Goal: Transaction & Acquisition: Purchase product/service

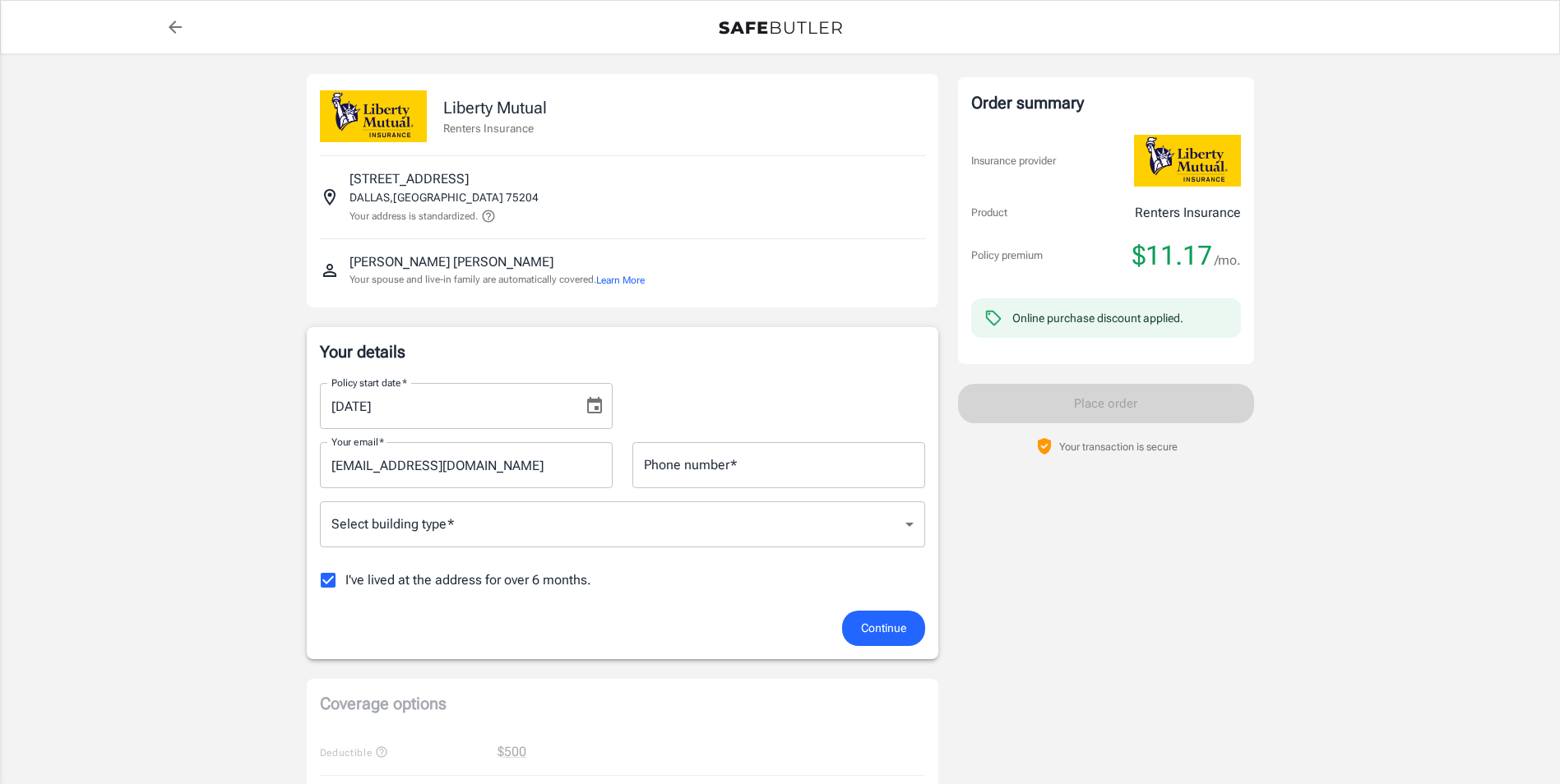
click at [592, 406] on icon "Choose date, selected date is Oct 16, 2025" at bounding box center [594, 406] width 20 height 20
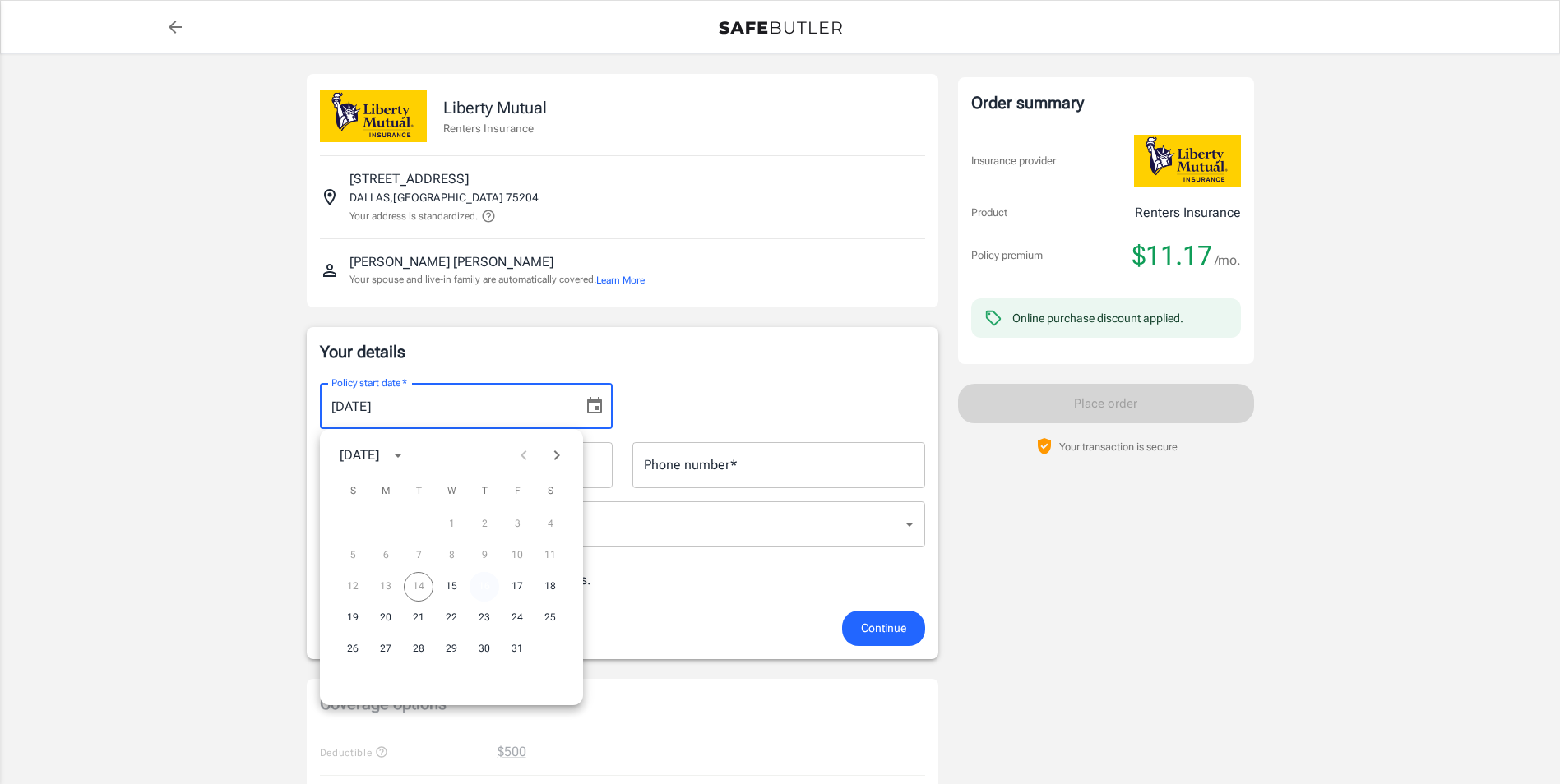
click at [472, 581] on button "16" at bounding box center [484, 586] width 30 height 30
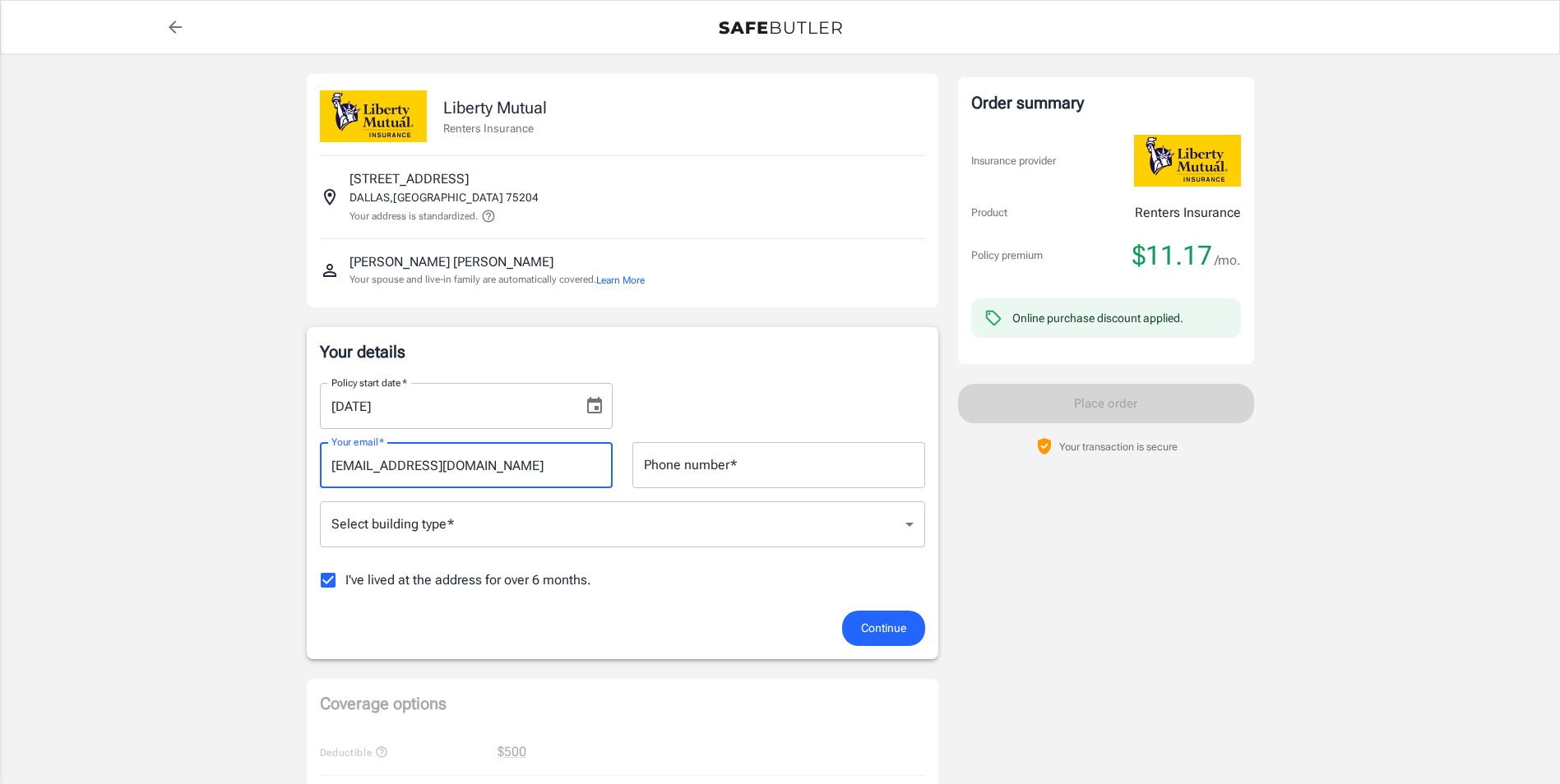
click at [500, 466] on input "[EMAIL_ADDRESS][DOMAIN_NAME]" at bounding box center [466, 466] width 292 height 46
click at [722, 461] on input "Phone number   *" at bounding box center [778, 466] width 292 height 46
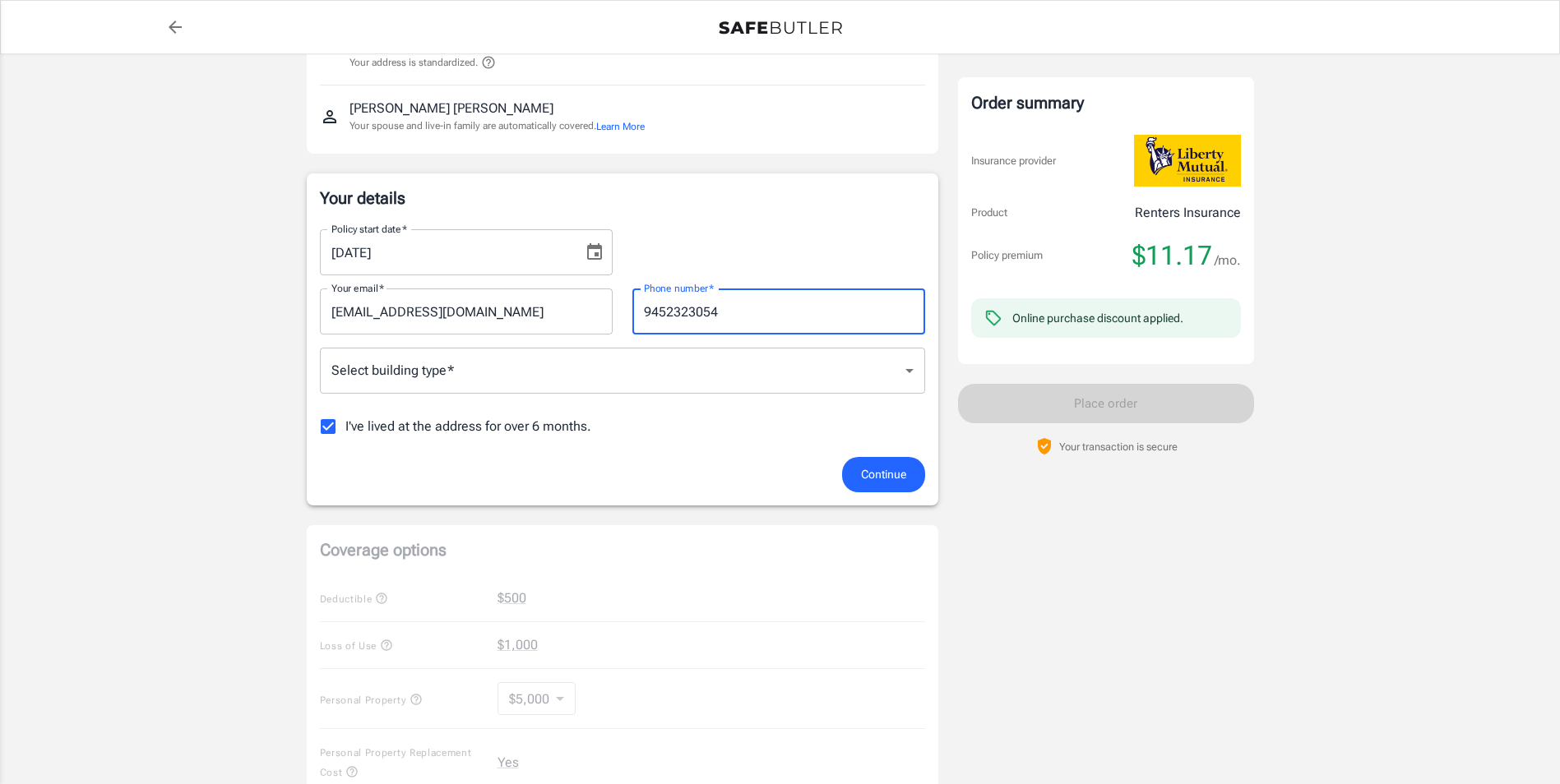
scroll to position [164, 0]
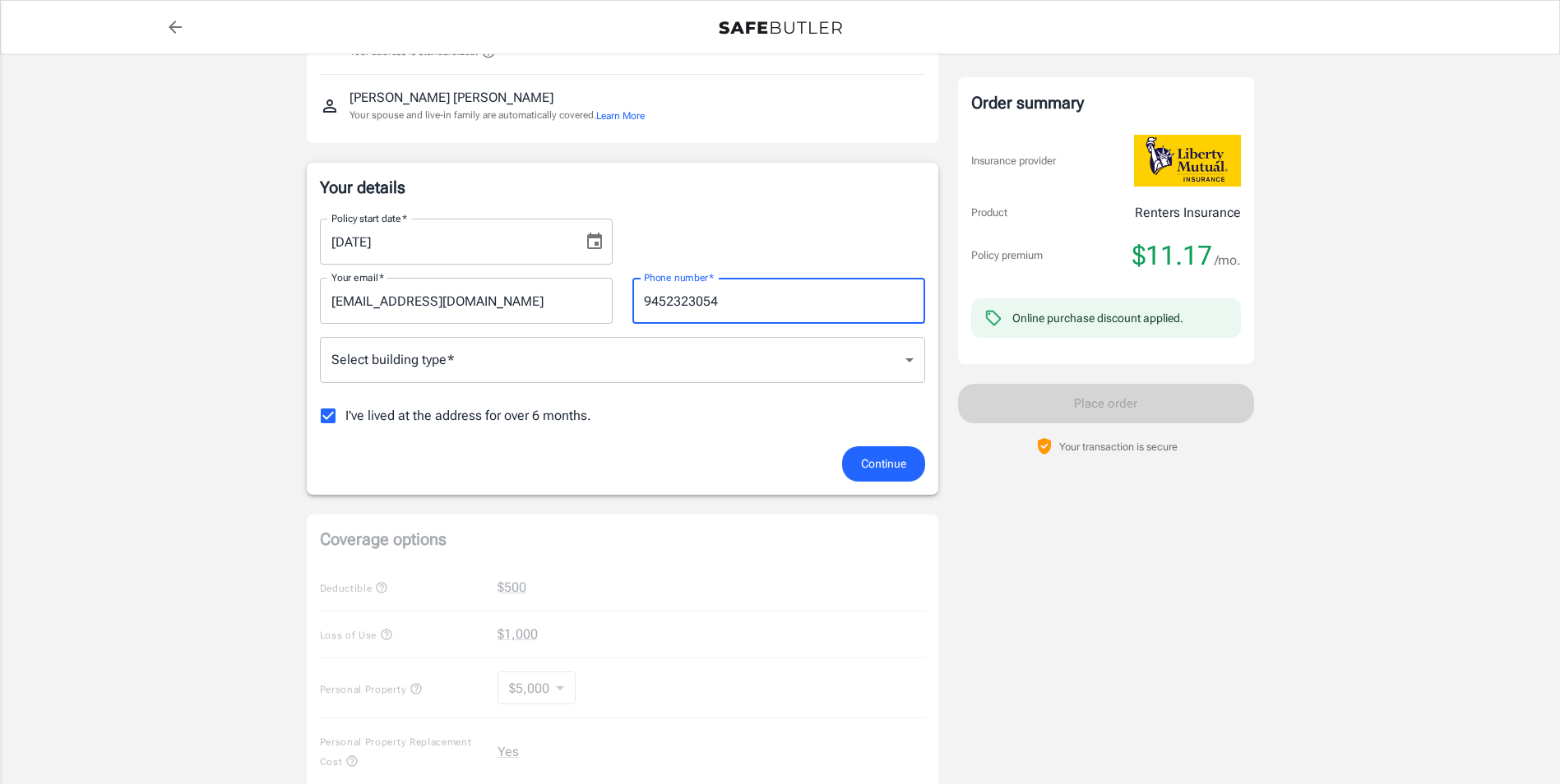
type input "9452323054"
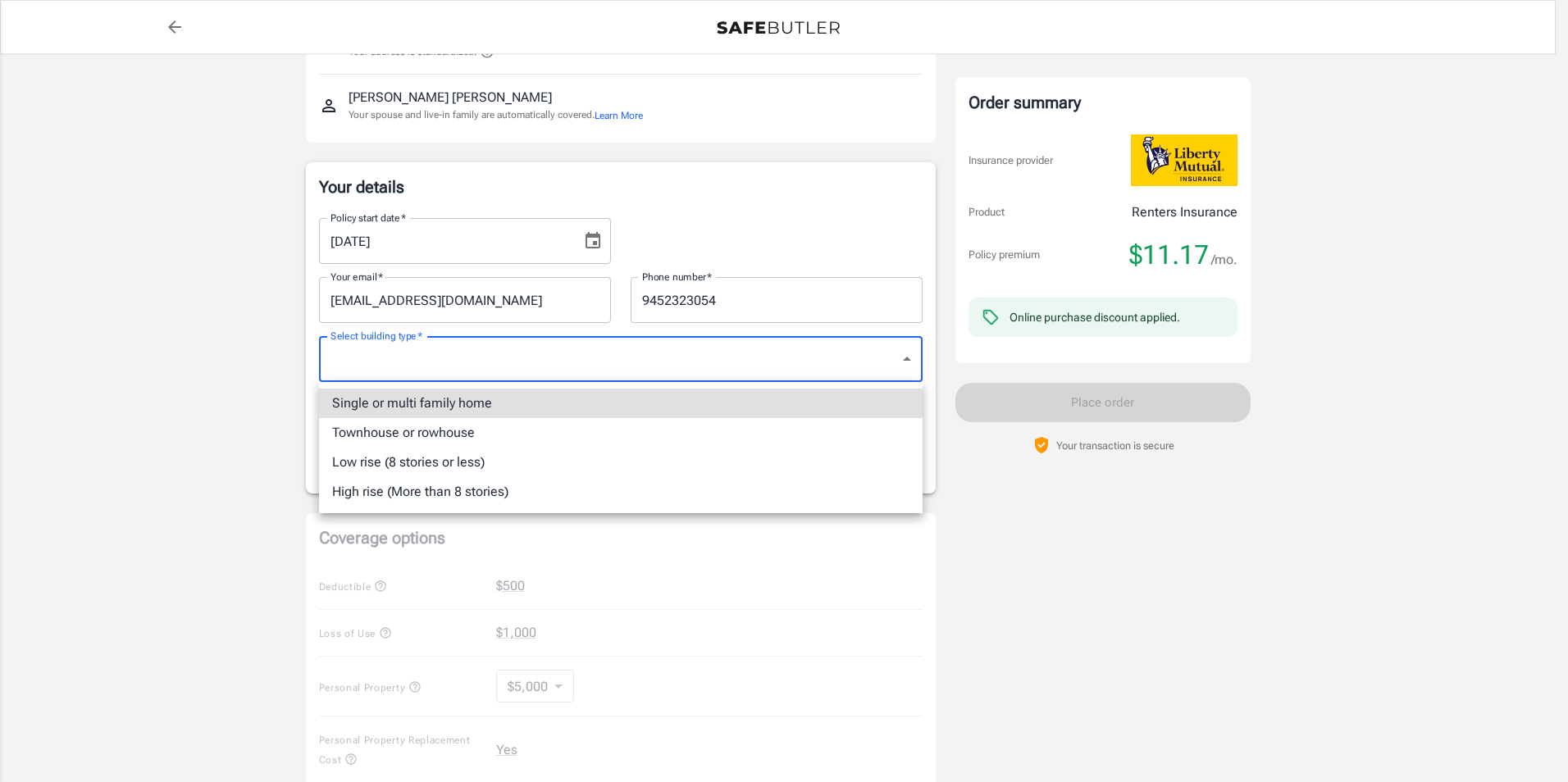
click at [475, 341] on body "Policy premium $ 11.17 /mo Liberty Mutual Renters Insurance [STREET_ADDRESS] Yo…" at bounding box center [784, 641] width 1568 height 1610
click at [481, 465] on li "Low rise (8 stories or less)" at bounding box center [621, 462] width 604 height 29
type input "lowrise"
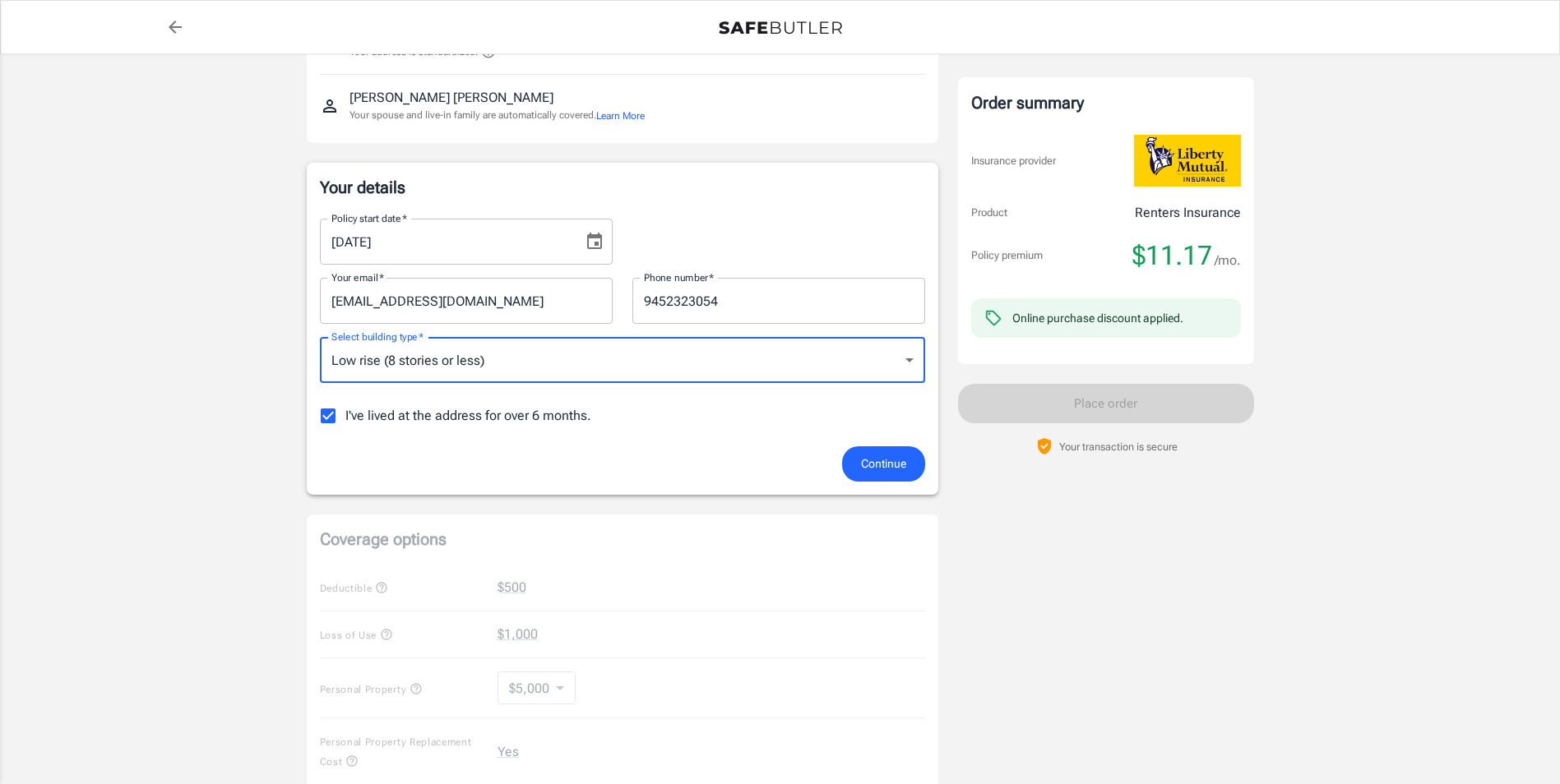
click at [875, 474] on button "Continue" at bounding box center [883, 464] width 83 height 36
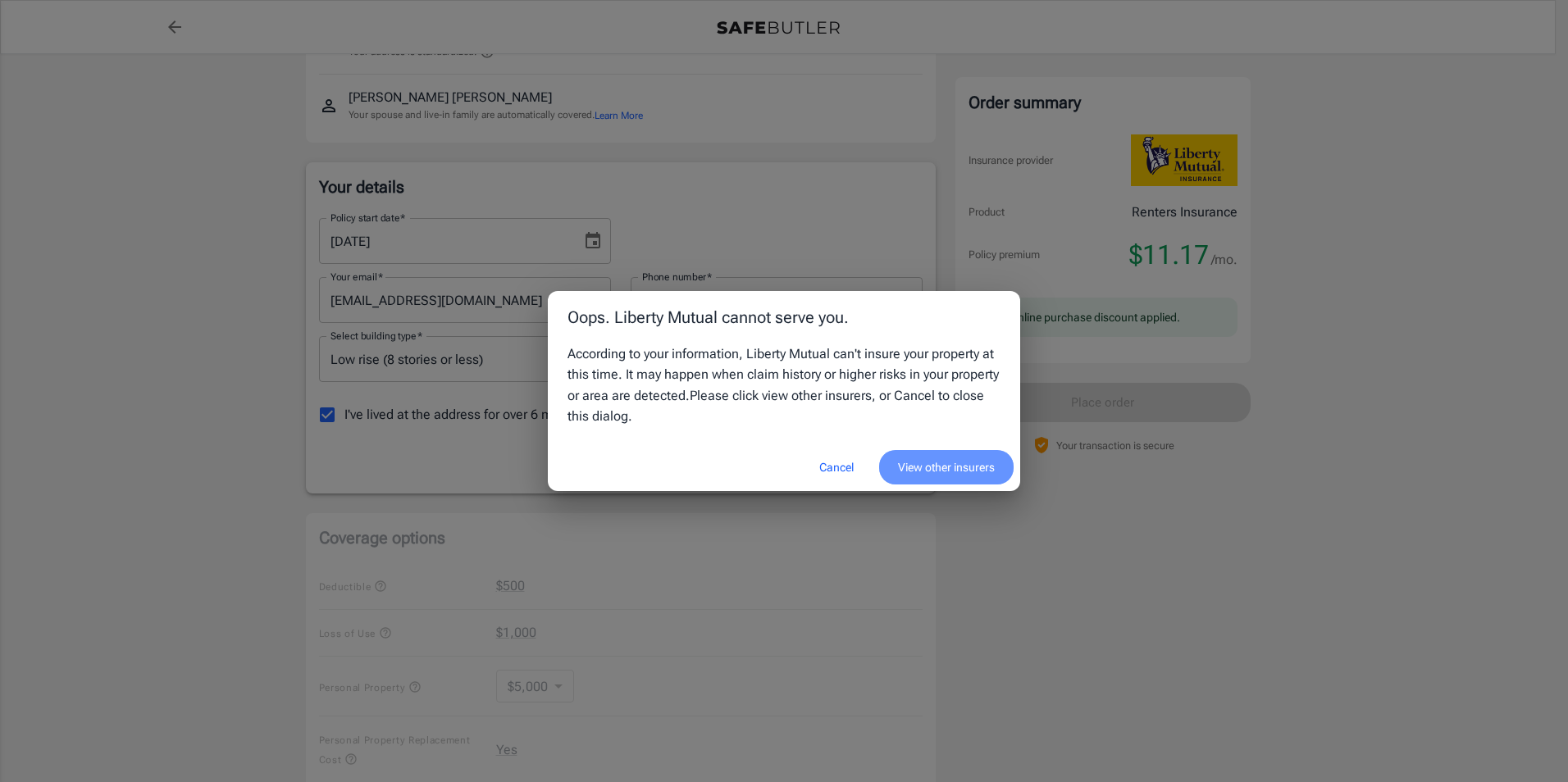
click at [968, 467] on button "View other insurers" at bounding box center [946, 468] width 135 height 36
